Goal: Use online tool/utility: Utilize a website feature to perform a specific function

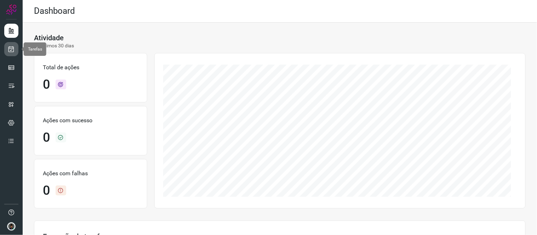
click at [15, 52] on link at bounding box center [11, 49] width 14 height 14
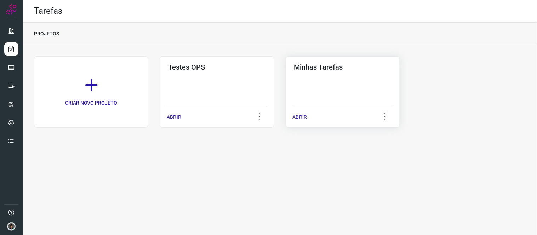
click at [348, 87] on div "Minhas Tarefas ABRIR" at bounding box center [343, 92] width 114 height 72
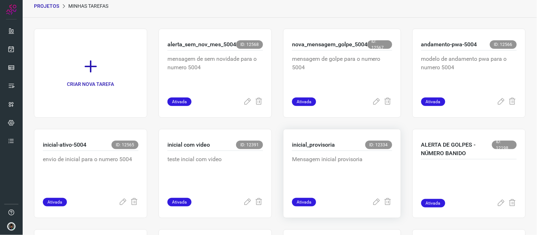
scroll to position [39, 0]
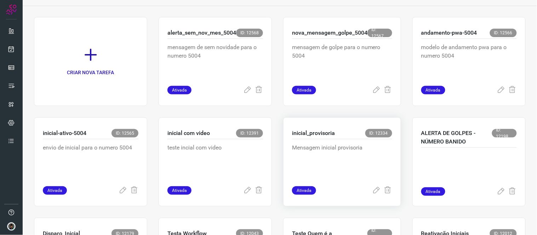
click at [317, 148] on p "Mensagem inicial provisoria" at bounding box center [342, 161] width 100 height 35
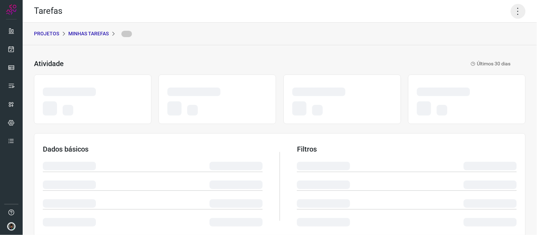
click at [511, 6] on icon at bounding box center [518, 11] width 15 height 15
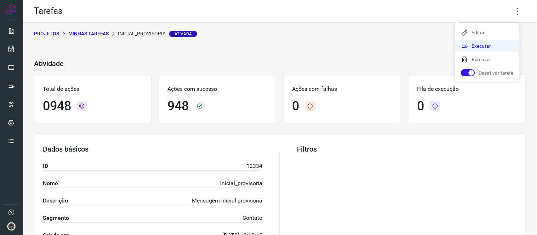
click at [480, 45] on li "Executar" at bounding box center [487, 45] width 64 height 11
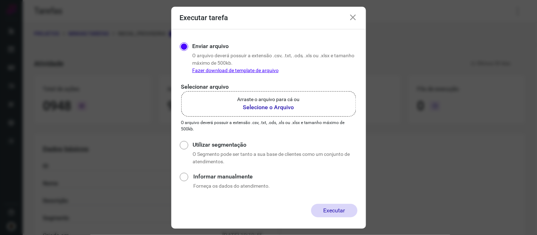
click at [286, 94] on label "Arraste o arquivo para cá ou Selecione o Arquivo" at bounding box center [268, 103] width 175 height 25
click at [0, 0] on input "Arraste o arquivo para cá ou Selecione o Arquivo" at bounding box center [0, 0] width 0 height 0
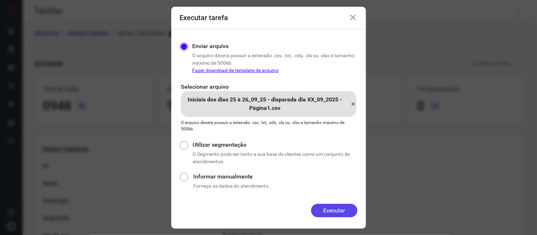
click at [342, 211] on button "Executar" at bounding box center [334, 210] width 46 height 13
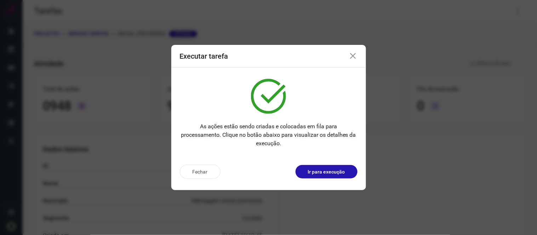
click at [353, 55] on icon at bounding box center [353, 56] width 8 height 8
